Goal: Task Accomplishment & Management: Complete application form

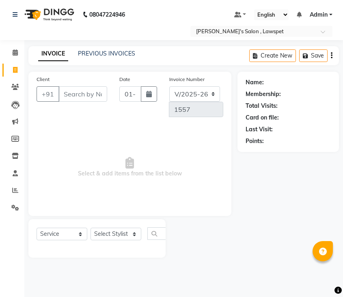
select select "8614"
select select "service"
click at [82, 99] on input "Client" at bounding box center [82, 93] width 49 height 15
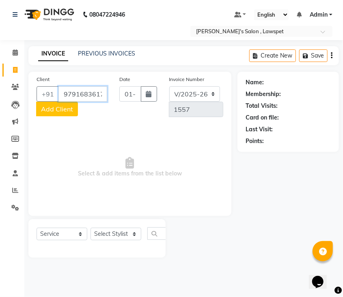
type input "9791683617"
click at [65, 109] on span "Add Client" at bounding box center [57, 109] width 32 height 8
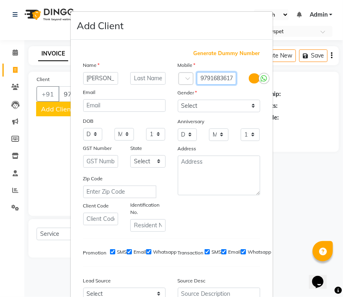
click at [213, 79] on input "9791683617" at bounding box center [217, 78] width 40 height 13
click at [96, 80] on input "[PERSON_NAME]" at bounding box center [100, 78] width 35 height 13
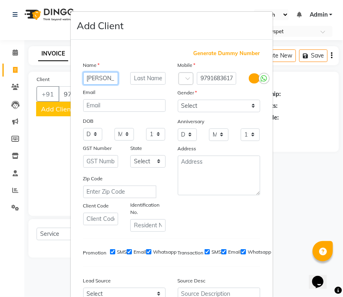
click at [93, 79] on input "[PERSON_NAME]" at bounding box center [100, 78] width 35 height 13
click at [95, 79] on input "rajesh" at bounding box center [100, 78] width 35 height 13
type input "rajesh"
click at [214, 106] on select "Select [DEMOGRAPHIC_DATA] [DEMOGRAPHIC_DATA] Other Prefer Not To Say" at bounding box center [219, 106] width 82 height 13
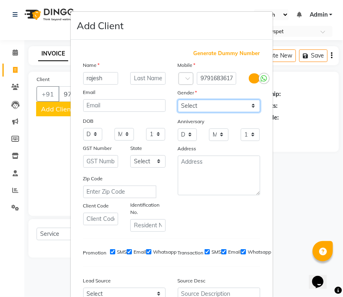
select select "[DEMOGRAPHIC_DATA]"
click at [178, 100] on select "Select [DEMOGRAPHIC_DATA] [DEMOGRAPHIC_DATA] Other Prefer Not To Say" at bounding box center [219, 106] width 82 height 13
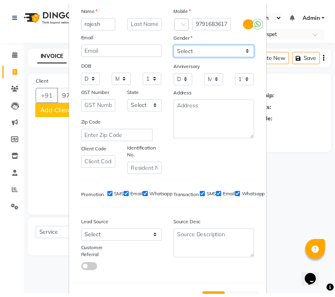
scroll to position [88, 0]
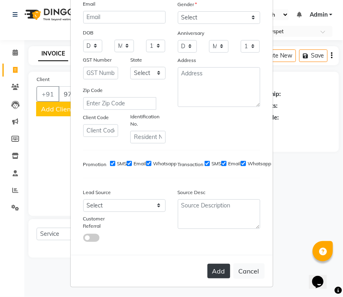
click at [218, 270] on button "Add" at bounding box center [218, 271] width 23 height 15
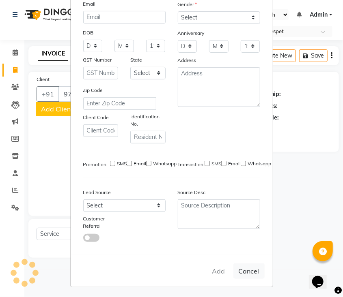
select select
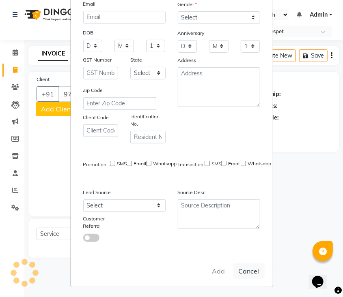
select select
checkbox input "false"
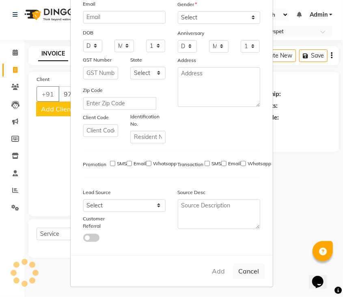
checkbox input "false"
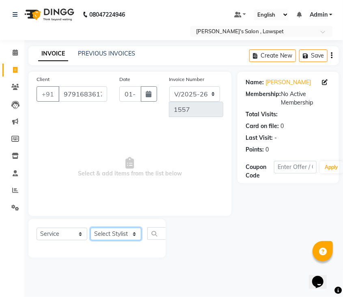
click at [120, 235] on select "Select Stylist Admin [PERSON_NAME]" at bounding box center [115, 234] width 51 height 13
select select "86419"
click at [90, 228] on select "Select Stylist Admin [PERSON_NAME]" at bounding box center [115, 234] width 51 height 13
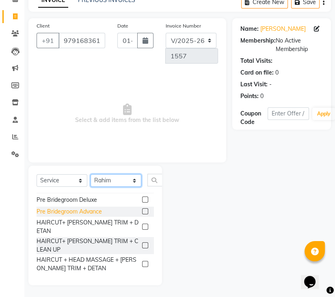
scroll to position [541, 0]
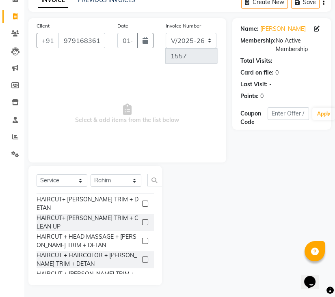
click at [142, 220] on label at bounding box center [145, 223] width 6 height 6
click at [142, 220] on input "checkbox" at bounding box center [144, 222] width 5 height 5
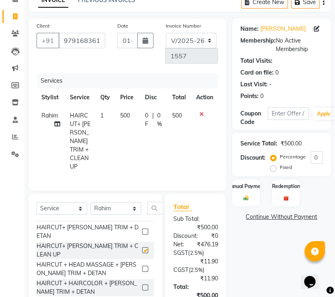
checkbox input "false"
click at [254, 194] on div "Manual Payment" at bounding box center [245, 193] width 29 height 28
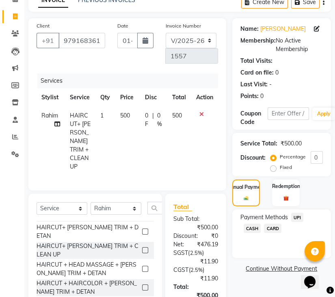
click at [298, 217] on span "UPI" at bounding box center [297, 217] width 13 height 9
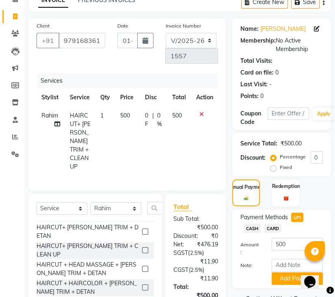
scroll to position [142, 0]
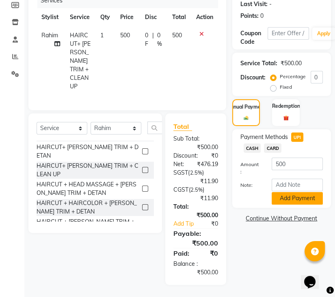
click at [295, 192] on button "Add Payment" at bounding box center [296, 198] width 51 height 13
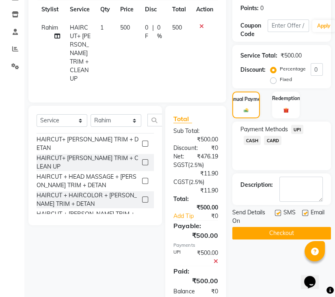
scroll to position [10, 0]
click at [295, 233] on button "Checkout" at bounding box center [281, 233] width 99 height 13
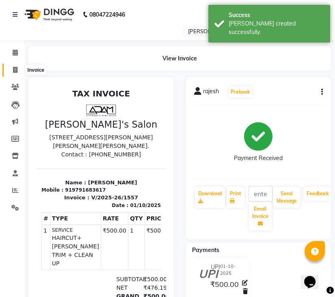
click at [16, 71] on icon at bounding box center [15, 70] width 4 height 6
select select "service"
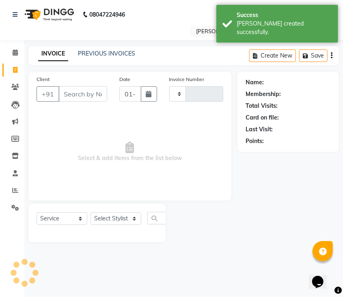
type input "1558"
select select "8614"
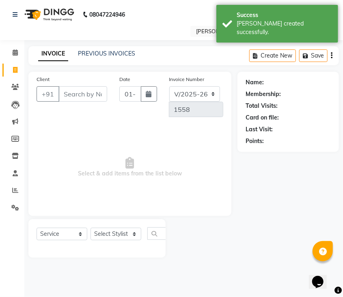
type input "c"
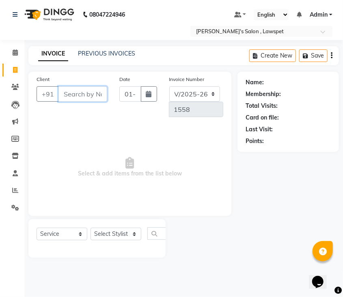
click at [87, 94] on input "Client" at bounding box center [82, 93] width 49 height 15
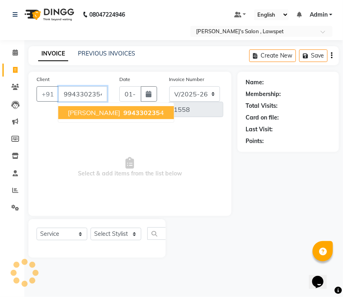
type input "9943302354"
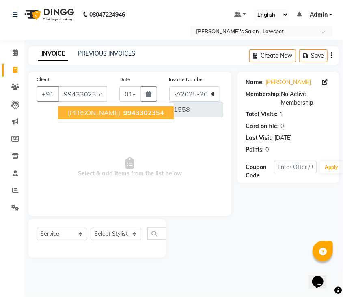
click at [97, 109] on span "[PERSON_NAME]" at bounding box center [94, 113] width 52 height 8
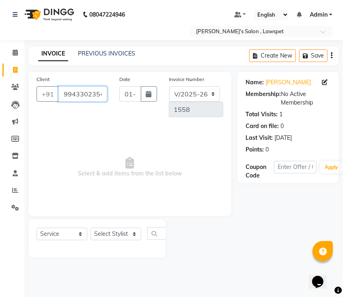
click at [83, 94] on input "9943302354" at bounding box center [82, 93] width 49 height 15
click at [115, 231] on select "Select Stylist Admin [PERSON_NAME]" at bounding box center [115, 234] width 51 height 13
select select "86417"
click at [90, 228] on select "Select Stylist Admin [PERSON_NAME]" at bounding box center [115, 234] width 51 height 13
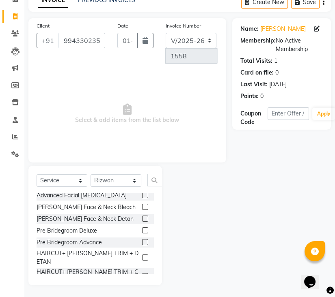
scroll to position [541, 0]
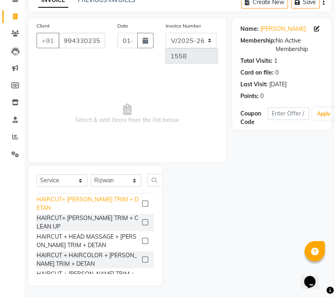
click at [119, 201] on div "HAIRCUT+ [PERSON_NAME] TRIM + DETAN" at bounding box center [88, 204] width 102 height 17
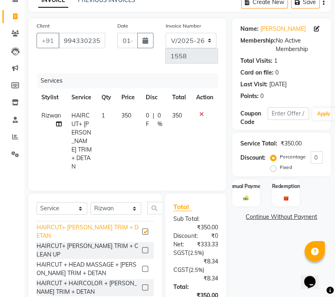
checkbox input "false"
click at [127, 113] on span "350" at bounding box center [126, 115] width 10 height 7
select select "86417"
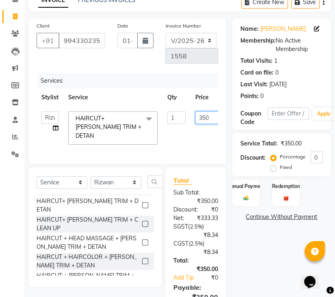
click at [204, 117] on input "350" at bounding box center [207, 118] width 24 height 13
type input "300"
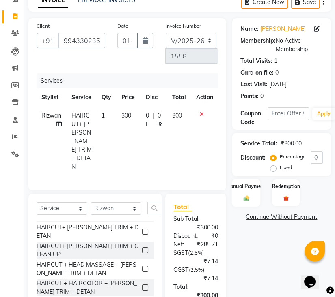
click at [254, 194] on div "Manual Payment" at bounding box center [245, 193] width 29 height 28
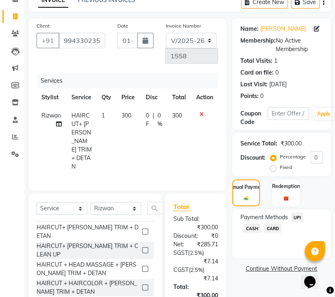
click at [250, 225] on span "CASH" at bounding box center [251, 228] width 17 height 9
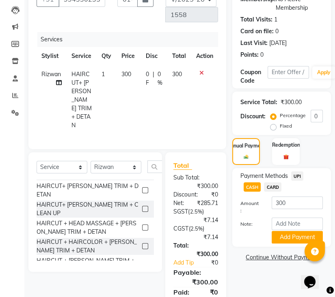
scroll to position [133, 0]
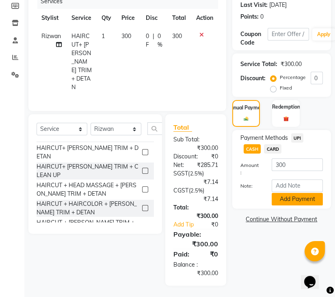
click at [285, 193] on button "Add Payment" at bounding box center [296, 199] width 51 height 13
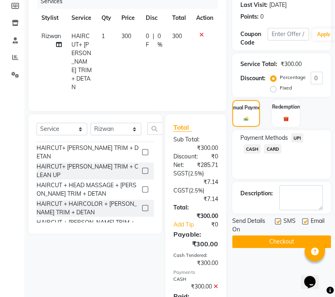
scroll to position [10, 0]
click at [274, 241] on button "Checkout" at bounding box center [281, 242] width 99 height 13
